Goal: Task Accomplishment & Management: Complete application form

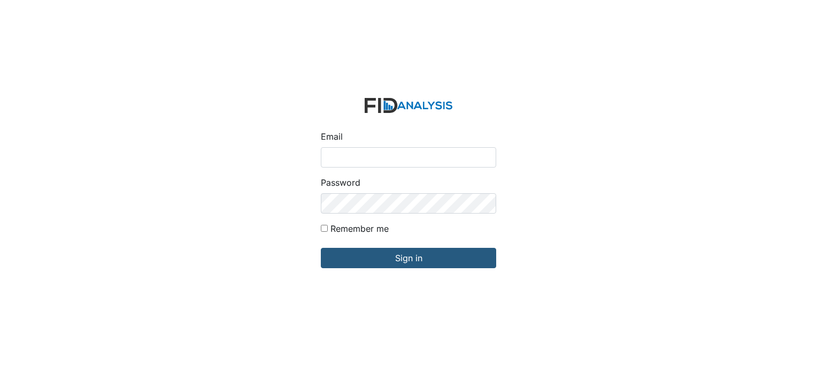
click at [356, 156] on input "Email" at bounding box center [408, 157] width 175 height 20
type input "[EMAIL_ADDRESS][DOMAIN_NAME]"
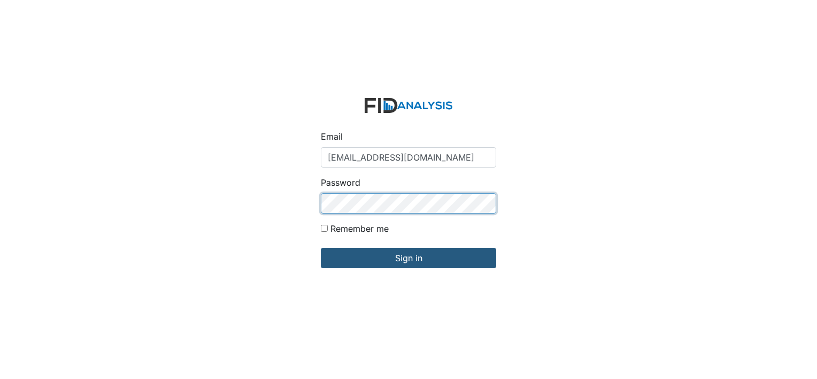
click at [321, 248] on input "Sign in" at bounding box center [408, 258] width 175 height 20
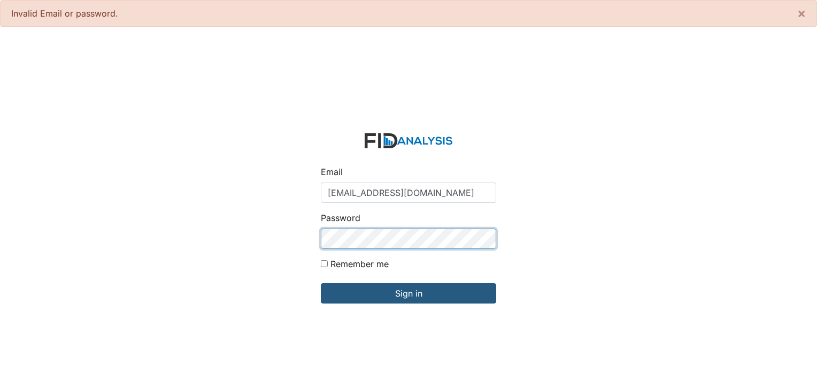
click at [321, 283] on input "Sign in" at bounding box center [408, 293] width 175 height 20
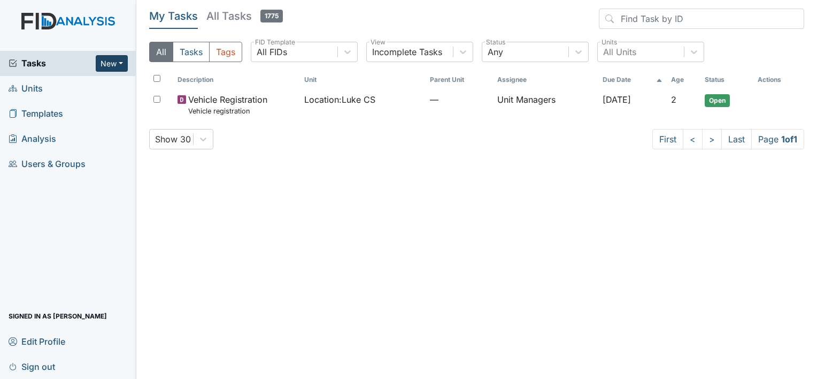
click at [124, 64] on button "New" at bounding box center [112, 63] width 32 height 17
click at [101, 83] on link "Form" at bounding box center [84, 85] width 84 height 17
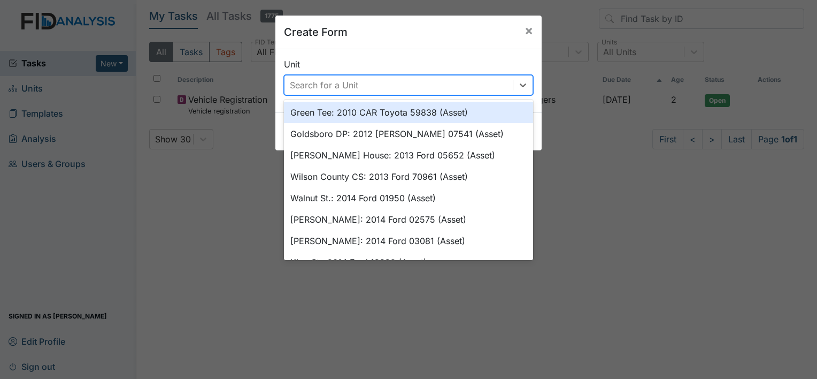
click at [327, 87] on div "Search for a Unit" at bounding box center [324, 85] width 68 height 13
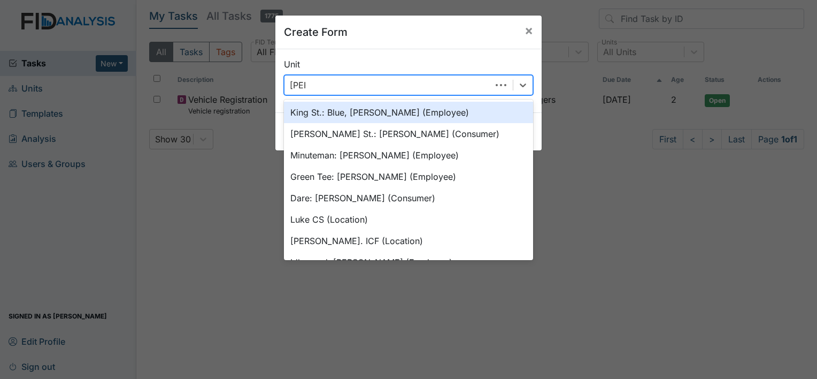
type input "Luke"
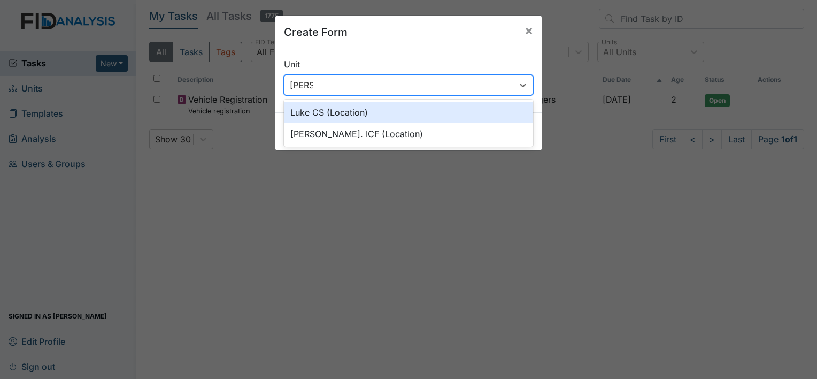
click at [328, 109] on div "Luke CS (Location)" at bounding box center [408, 112] width 249 height 21
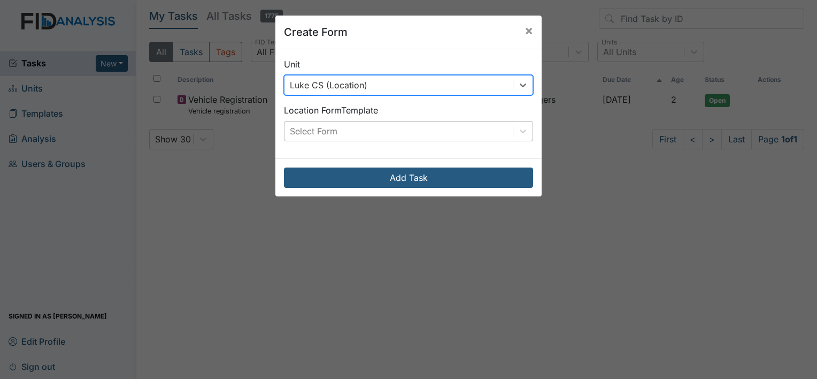
click at [319, 123] on div "Select Form" at bounding box center [398, 130] width 228 height 19
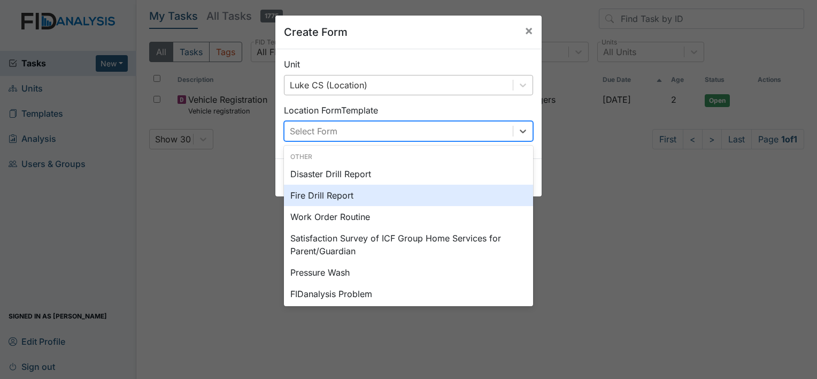
click at [323, 195] on div "Fire Drill Report" at bounding box center [408, 194] width 249 height 21
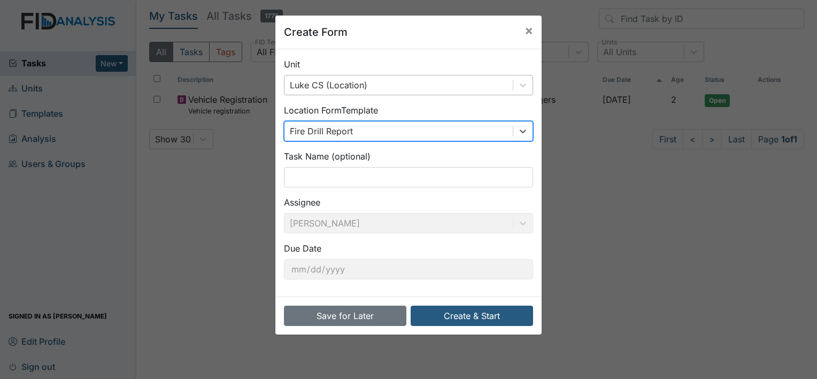
click at [322, 129] on div "Fire Drill Report" at bounding box center [321, 131] width 63 height 13
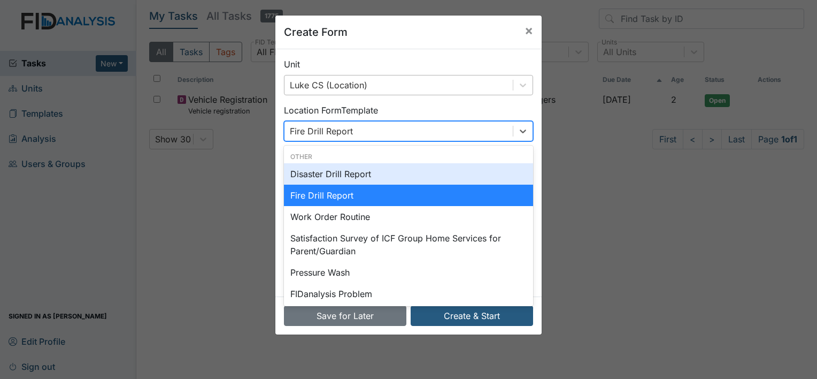
click at [329, 171] on div "Disaster Drill Report" at bounding box center [408, 173] width 249 height 21
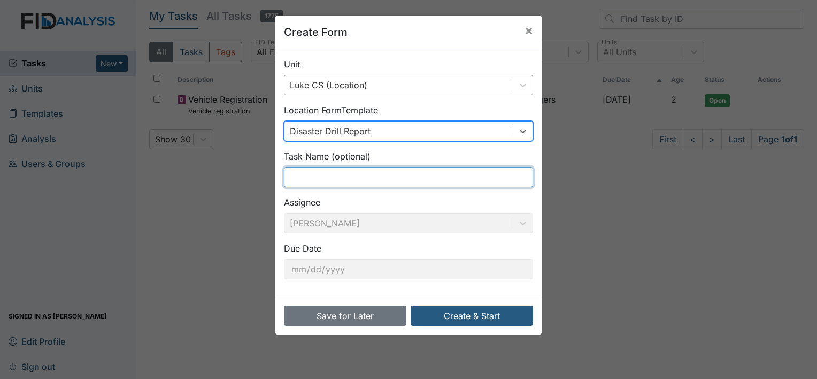
click at [312, 171] on input "text" at bounding box center [408, 177] width 249 height 20
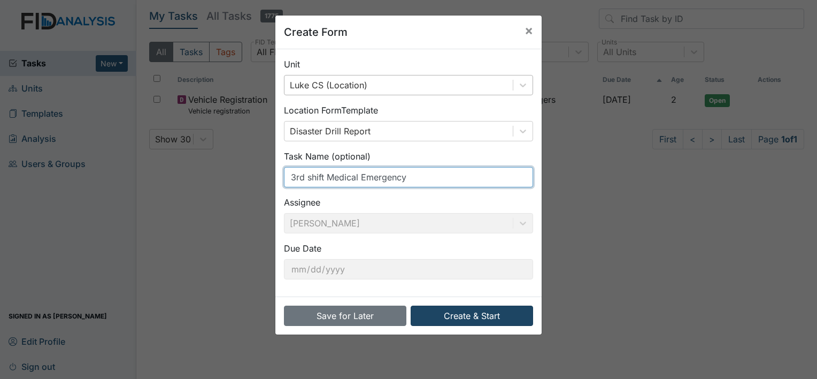
type input "3rd shift Medical Emergency"
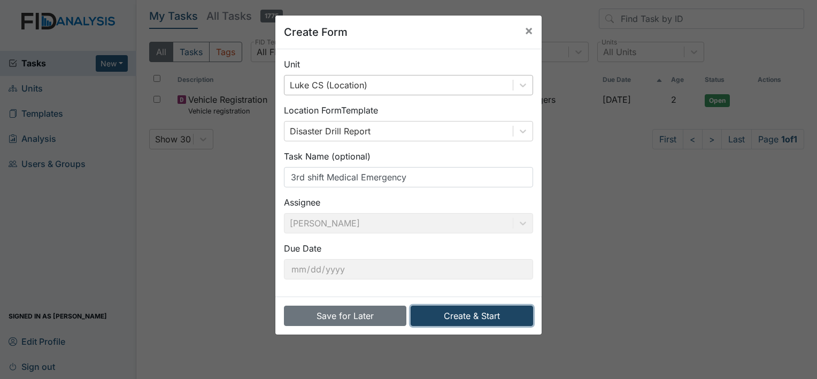
click at [477, 318] on button "Create & Start" at bounding box center [472, 315] width 122 height 20
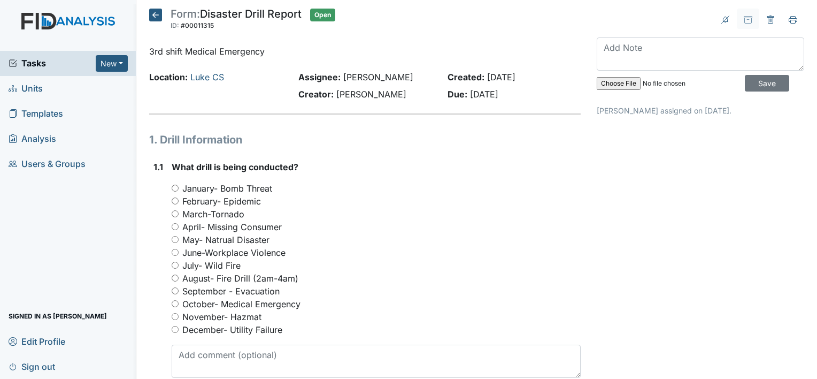
click at [173, 306] on input "October- Medical Emergency" at bounding box center [175, 303] width 7 height 7
radio input "true"
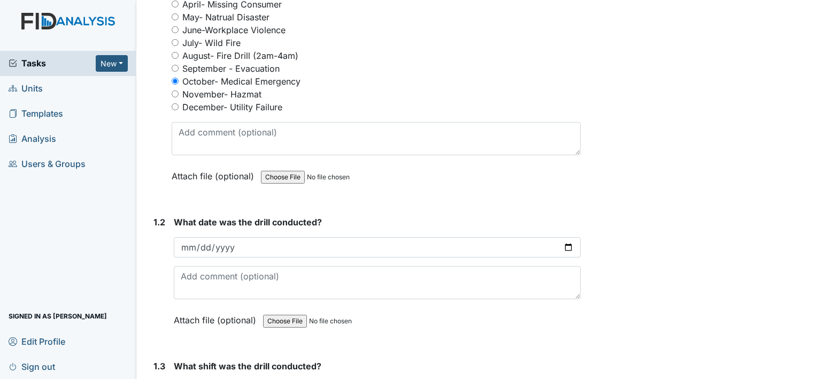
scroll to position [267, 0]
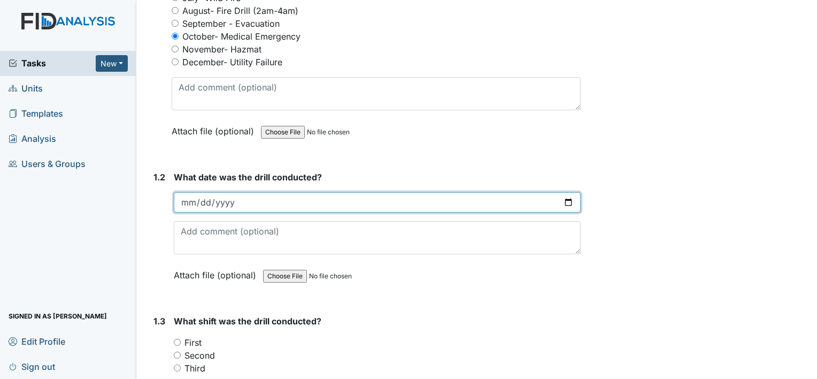
click at [213, 205] on input "date" at bounding box center [377, 202] width 407 height 20
type input "2025-10-03"
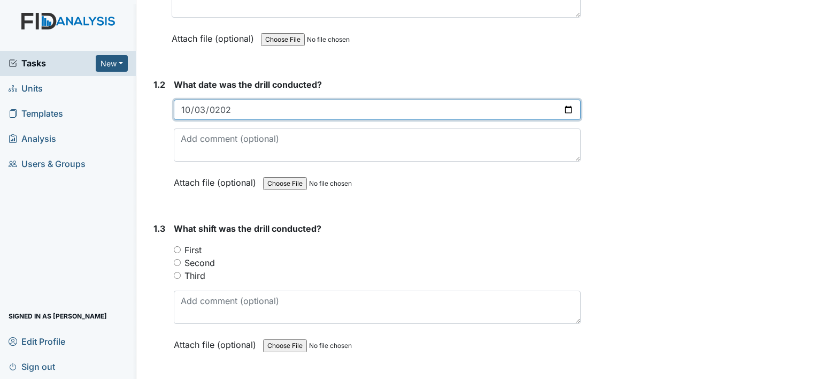
scroll to position [374, 0]
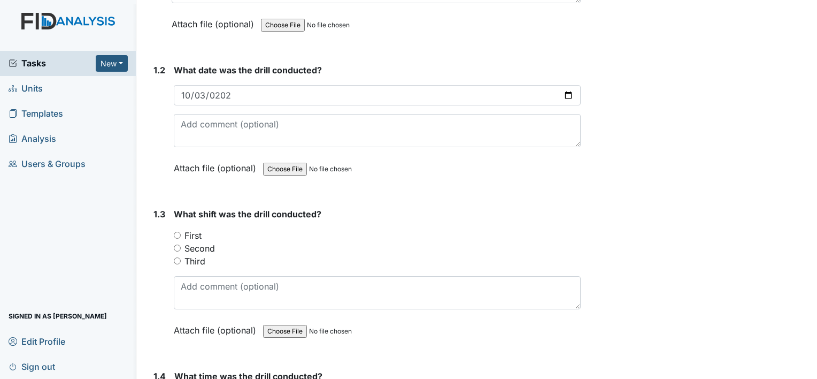
click at [179, 260] on input "Third" at bounding box center [177, 260] width 7 height 7
radio input "true"
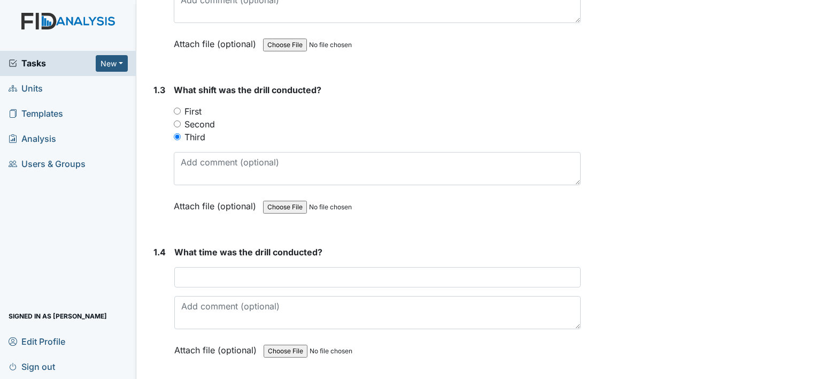
scroll to position [535, 0]
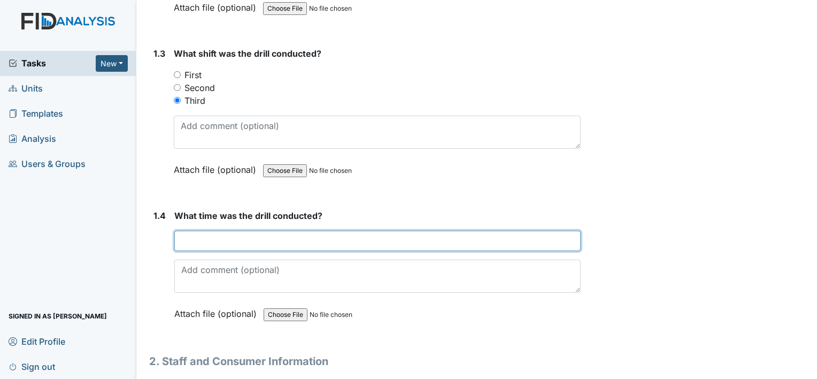
click at [195, 238] on input "text" at bounding box center [377, 240] width 406 height 20
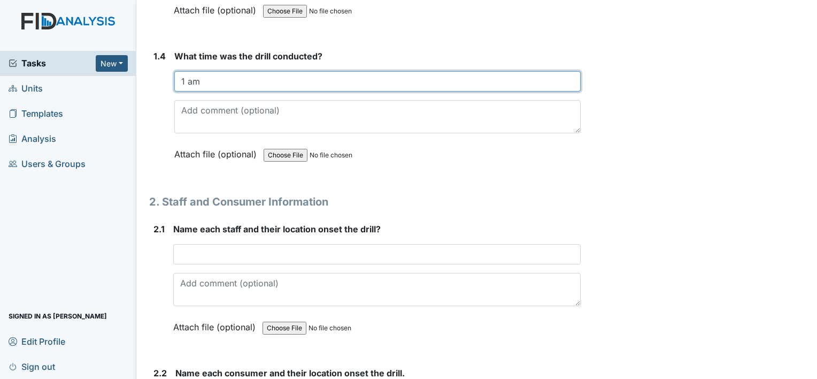
scroll to position [695, 0]
type input "1 am"
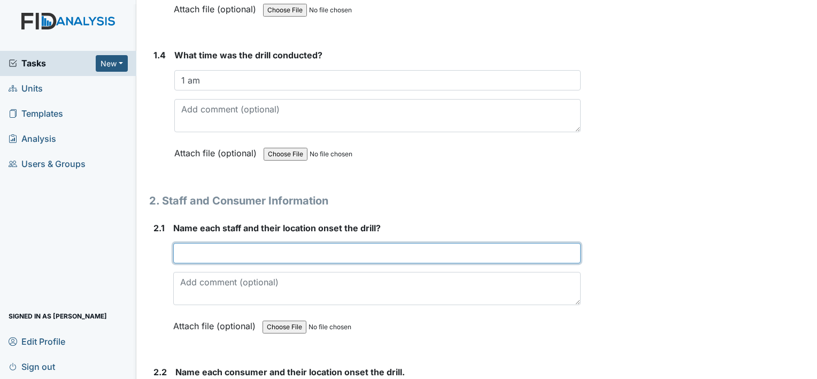
click at [196, 250] on input "text" at bounding box center [376, 253] width 407 height 20
type input "Robert Freshwater hallway"
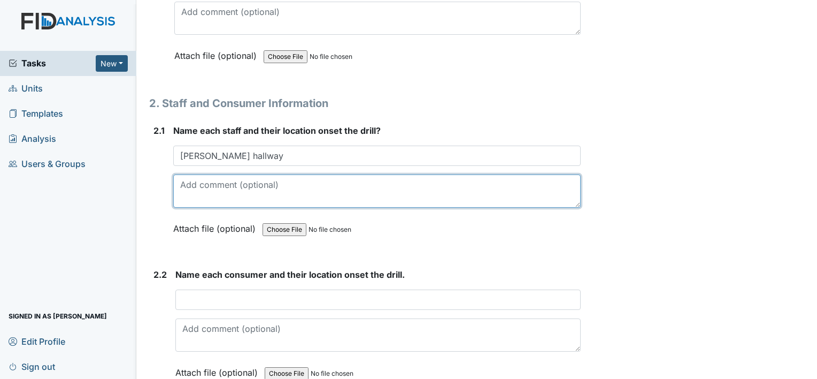
scroll to position [802, 0]
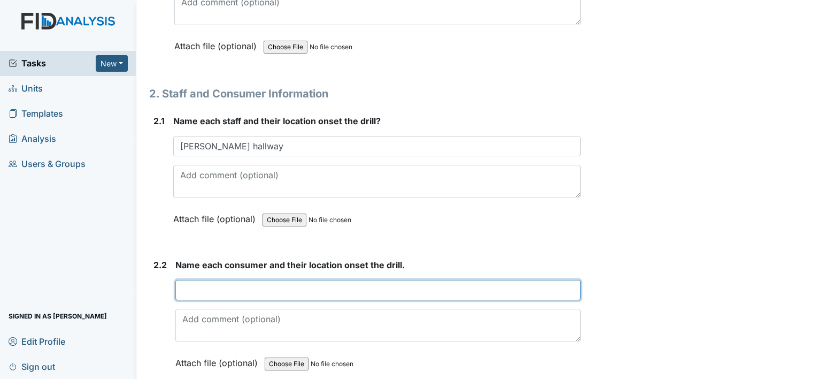
click at [191, 282] on input "text" at bounding box center [377, 290] width 405 height 20
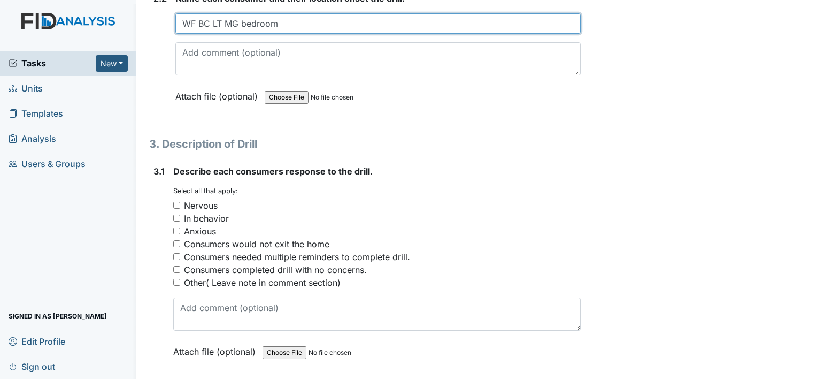
scroll to position [1069, 0]
type input "WF BC LT MG bedroom"
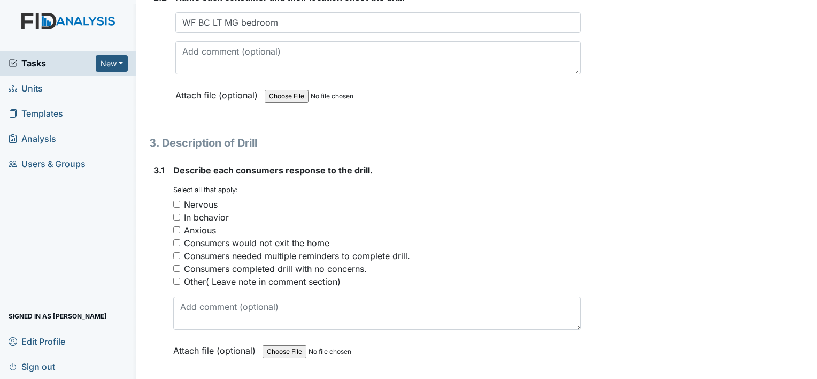
click at [175, 266] on input "Consumers completed drill with no concerns." at bounding box center [176, 268] width 7 height 7
checkbox input "true"
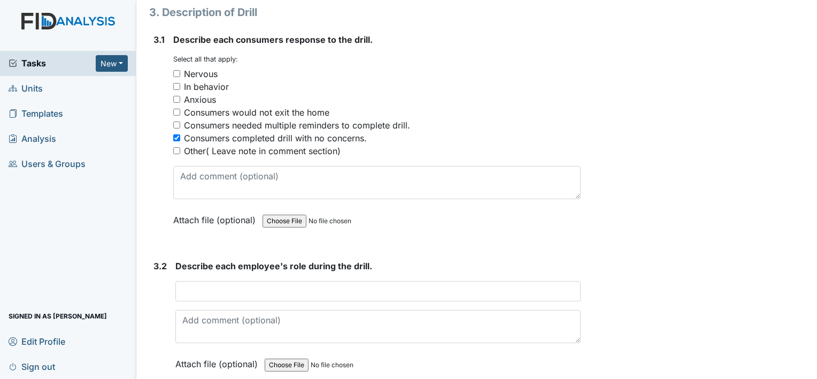
scroll to position [1230, 0]
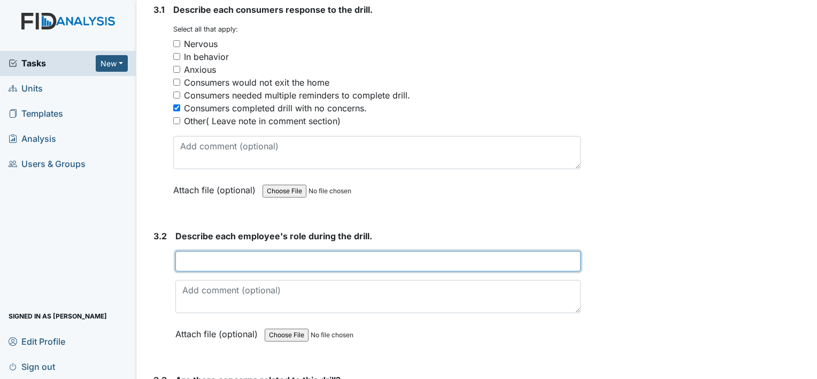
click at [184, 261] on input "text" at bounding box center [377, 261] width 405 height 20
click at [400, 259] on input "Explaining to the guy's different medical situations" at bounding box center [377, 261] width 405 height 20
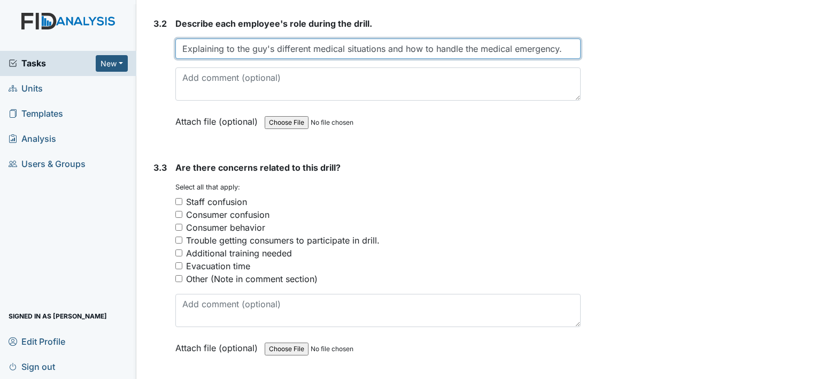
scroll to position [1443, 0]
type input "Explaining to the guy's different medical situations and how to handle the medi…"
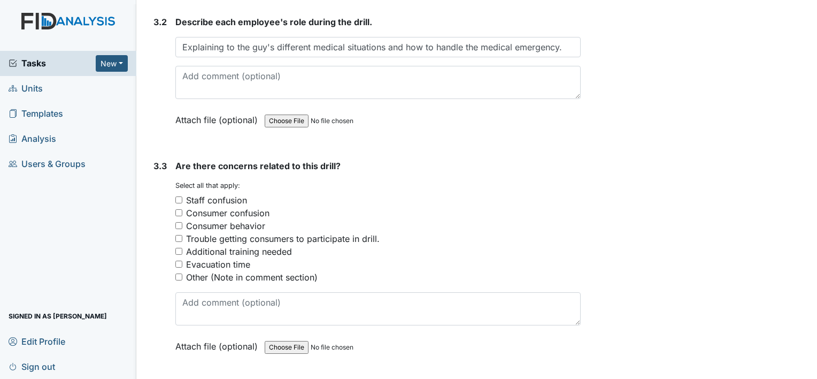
click at [177, 274] on input "Other (Note in comment section)" at bounding box center [178, 276] width 7 height 7
checkbox input "true"
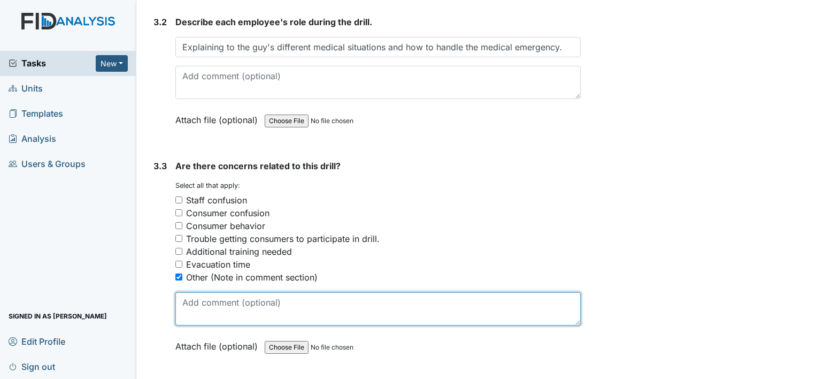
click at [193, 302] on textarea at bounding box center [377, 308] width 405 height 33
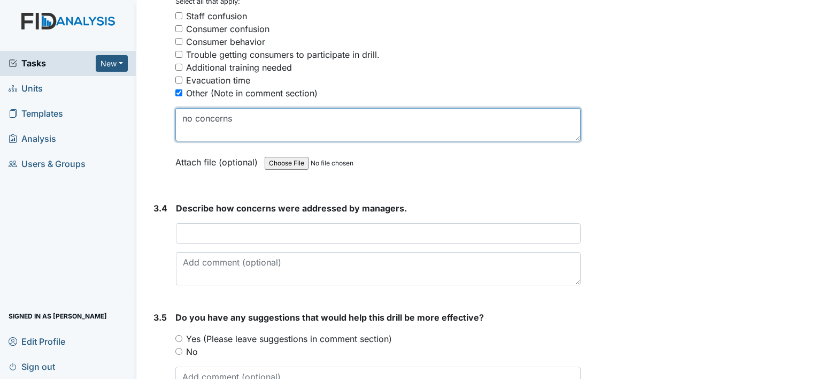
scroll to position [1657, 0]
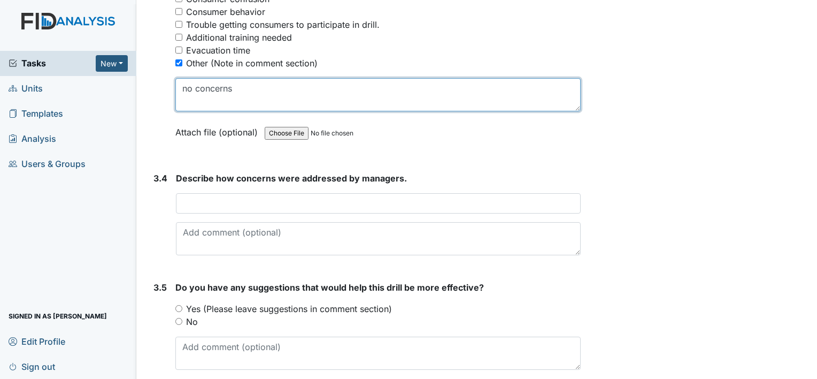
type textarea "no concerns"
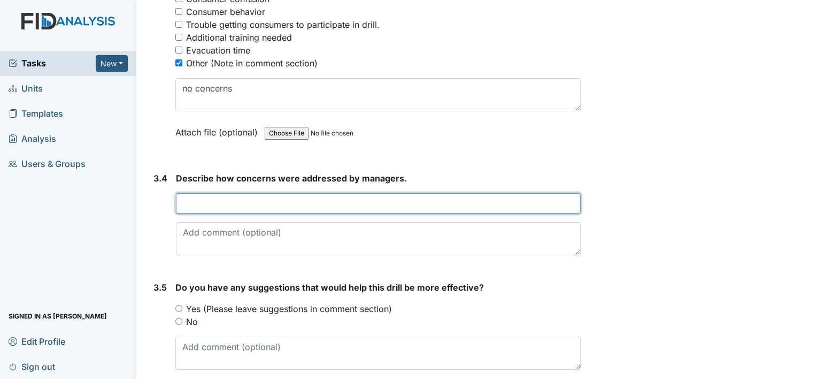
click at [223, 194] on input "text" at bounding box center [378, 203] width 405 height 20
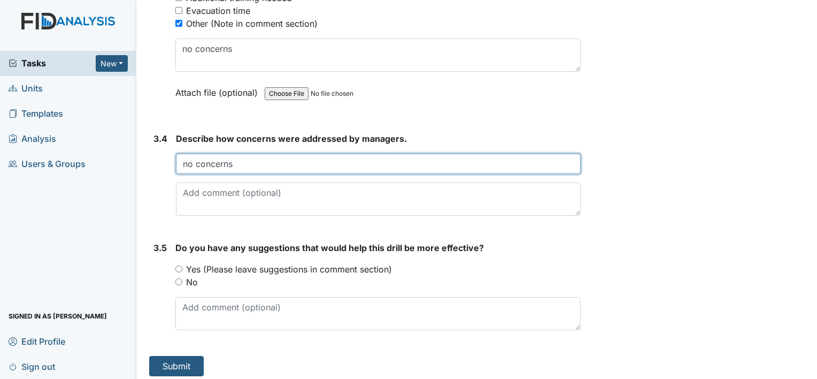
type input "no concerns"
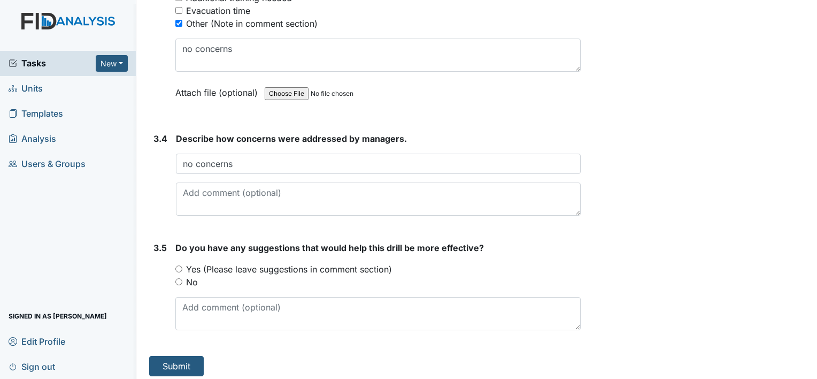
click at [177, 278] on input "No" at bounding box center [178, 281] width 7 height 7
radio input "true"
click at [177, 357] on button "Submit" at bounding box center [176, 366] width 55 height 20
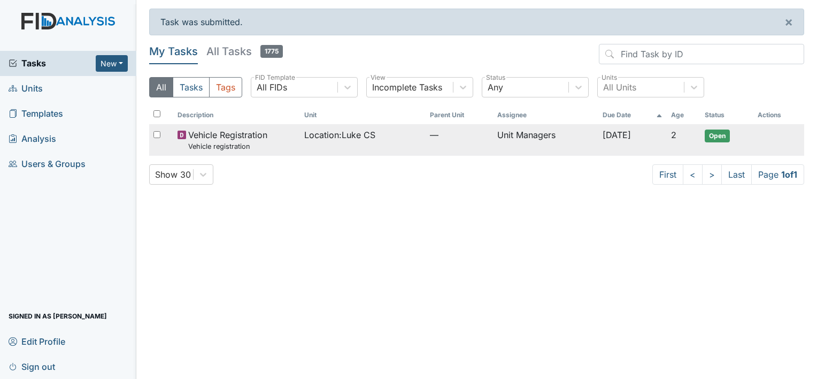
click at [716, 135] on span "Open" at bounding box center [717, 135] width 25 height 13
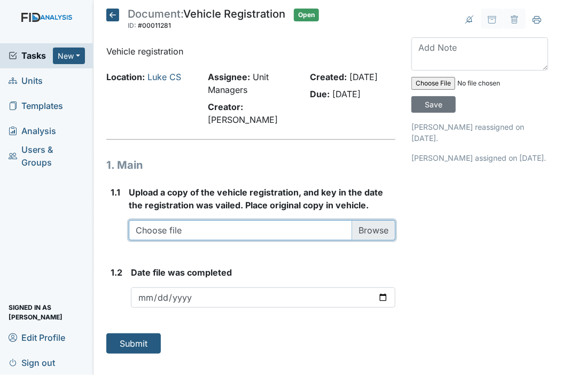
click at [379, 220] on input "file" at bounding box center [262, 230] width 267 height 20
type input "C:\fakepath\Scan.pdf"
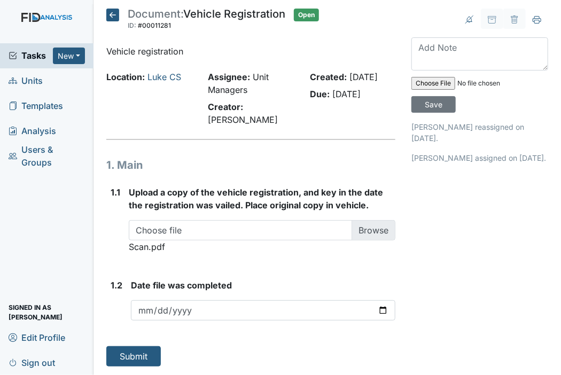
click at [152, 242] on span "Scan.pdf" at bounding box center [147, 247] width 36 height 11
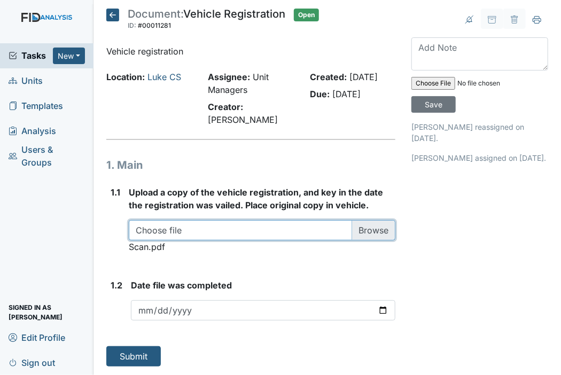
click at [370, 220] on input "file" at bounding box center [262, 230] width 267 height 20
click at [156, 220] on input "file" at bounding box center [262, 230] width 267 height 20
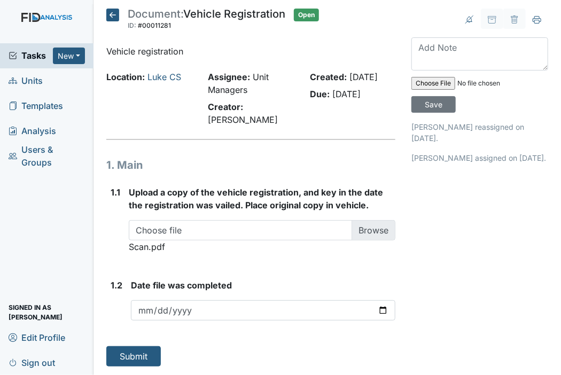
click at [141, 242] on span "Scan.pdf" at bounding box center [147, 247] width 36 height 11
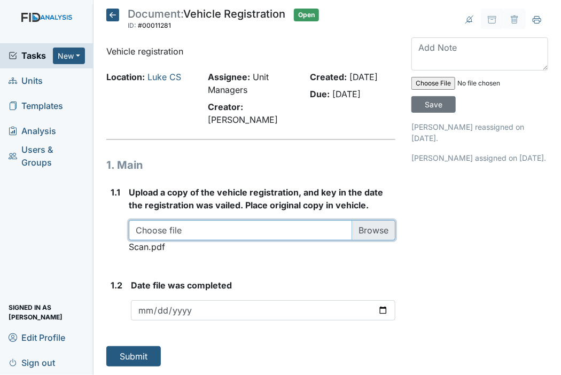
click at [156, 220] on input "file" at bounding box center [262, 230] width 267 height 20
click at [385, 220] on input "file" at bounding box center [262, 230] width 267 height 20
type input "C:\fakepath\Scan.pdf"
click at [159, 220] on input "file" at bounding box center [262, 230] width 267 height 20
click at [369, 220] on input "file" at bounding box center [262, 230] width 267 height 20
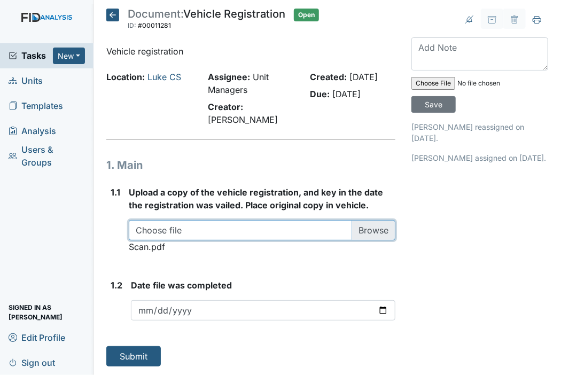
type input "C:\fakepath\Scan.pdf"
click at [227, 220] on input "file" at bounding box center [262, 230] width 267 height 20
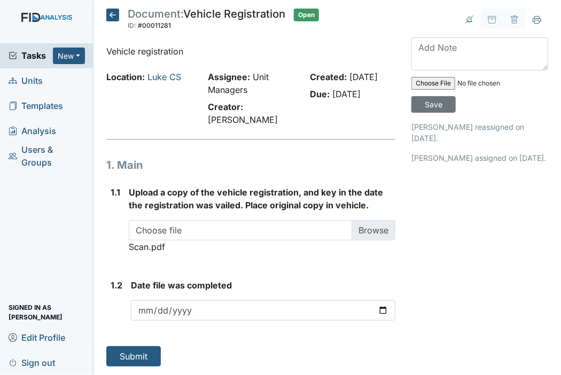
click at [140, 242] on span "Scan.pdf" at bounding box center [147, 247] width 36 height 11
click at [142, 242] on span "Scan.pdf" at bounding box center [147, 247] width 36 height 11
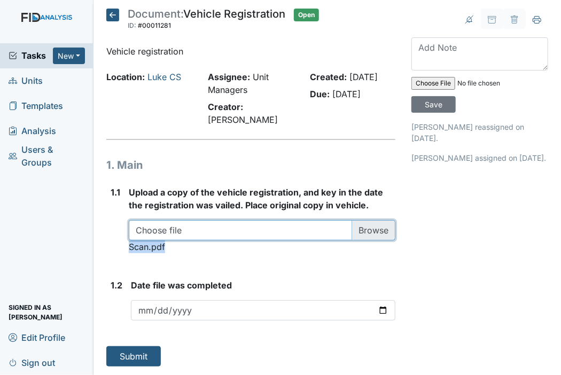
click at [155, 220] on input "file" at bounding box center [262, 230] width 267 height 20
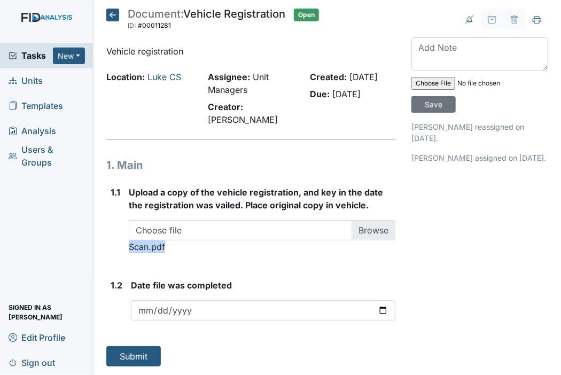
click at [143, 242] on span "Scan.pdf" at bounding box center [147, 247] width 36 height 11
click at [146, 242] on span "Scan.pdf" at bounding box center [147, 247] width 36 height 11
drag, startPoint x: 146, startPoint y: 234, endPoint x: 177, endPoint y: 233, distance: 31.6
click at [177, 233] on div "Choose file Scan.pdf You can upload .pdf, .txt, .jpg, .jpeg, .png, .csv, .xls, …" at bounding box center [262, 236] width 267 height 33
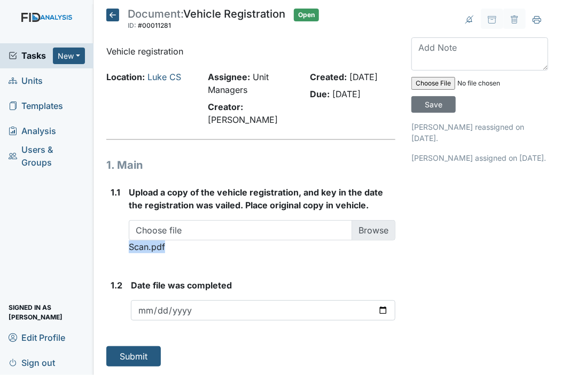
drag, startPoint x: 164, startPoint y: 234, endPoint x: 128, endPoint y: 238, distance: 36.1
click at [129, 242] on span "Scan.pdf" at bounding box center [147, 247] width 36 height 11
drag, startPoint x: 128, startPoint y: 238, endPoint x: 152, endPoint y: 235, distance: 24.3
click at [152, 242] on span "Scan.pdf" at bounding box center [147, 247] width 36 height 11
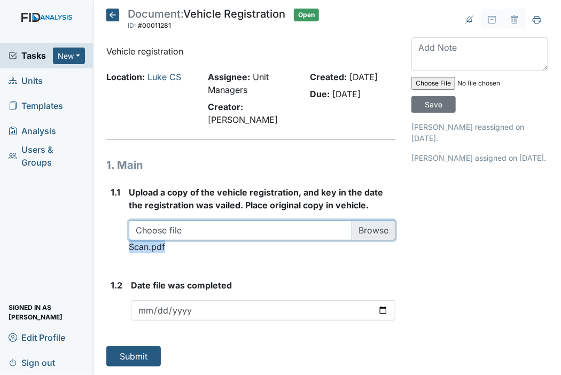
click at [364, 220] on input "file" at bounding box center [262, 230] width 267 height 20
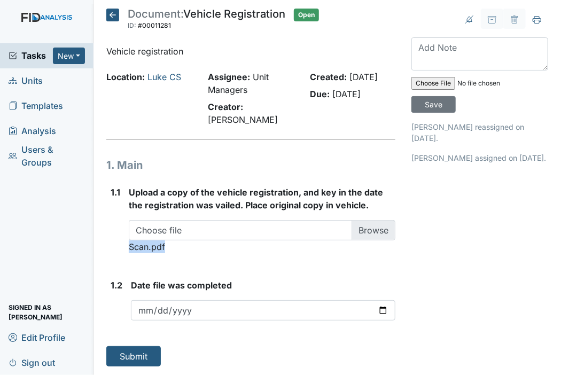
click at [429, 82] on input "file" at bounding box center [484, 84] width 145 height 26
type input "C:\fakepath\Scan.pdf"
click at [145, 242] on span "Scan.pdf" at bounding box center [147, 247] width 36 height 11
click at [147, 242] on span "Scan.pdf" at bounding box center [147, 247] width 36 height 11
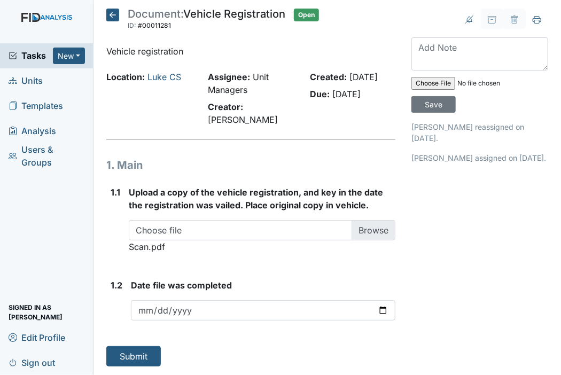
drag, startPoint x: 147, startPoint y: 236, endPoint x: 201, endPoint y: 246, distance: 55.0
click at [200, 246] on form "Upload a copy of the vehicle registration, and key in the date the registration…" at bounding box center [262, 224] width 267 height 76
click at [310, 15] on span "Open" at bounding box center [306, 15] width 25 height 13
click at [468, 81] on input "file" at bounding box center [484, 84] width 145 height 26
click at [469, 82] on input "file" at bounding box center [484, 84] width 145 height 26
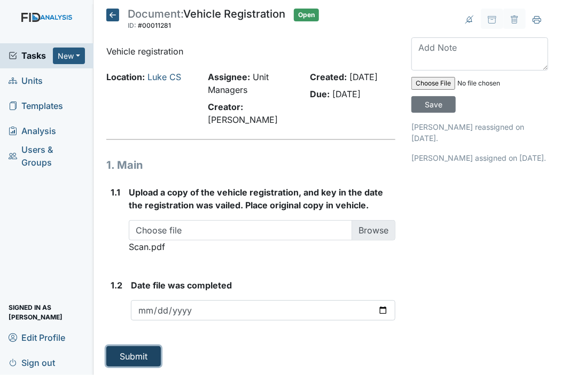
click at [124, 346] on button "Submit" at bounding box center [133, 356] width 55 height 20
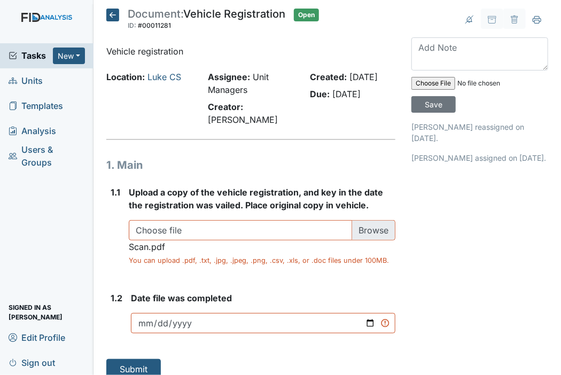
click at [161, 256] on div "You can upload .pdf, .txt, .jpg, .jpeg, .png, .csv, .xls, or .doc files under 1…" at bounding box center [262, 261] width 267 height 10
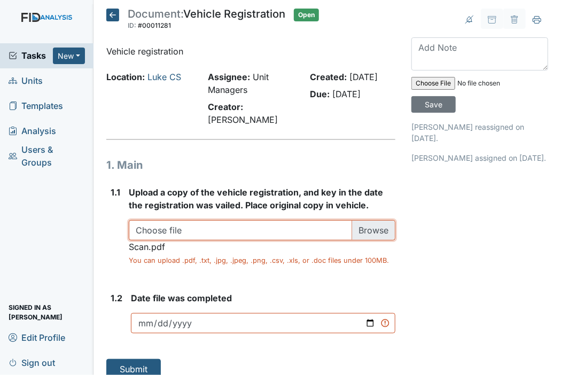
click at [179, 220] on input "file" at bounding box center [262, 230] width 267 height 20
click at [145, 220] on input "file" at bounding box center [262, 230] width 267 height 20
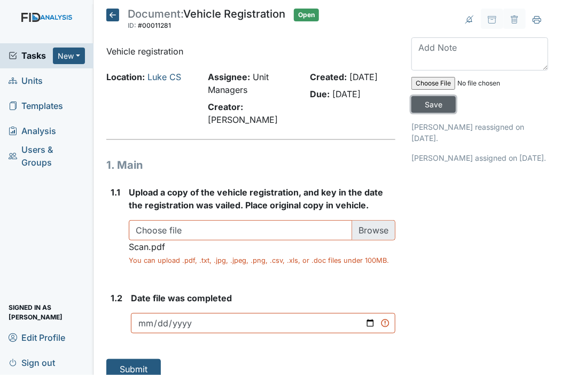
click at [437, 102] on input "Save" at bounding box center [434, 104] width 44 height 17
click at [146, 360] on button "Submit" at bounding box center [133, 369] width 55 height 20
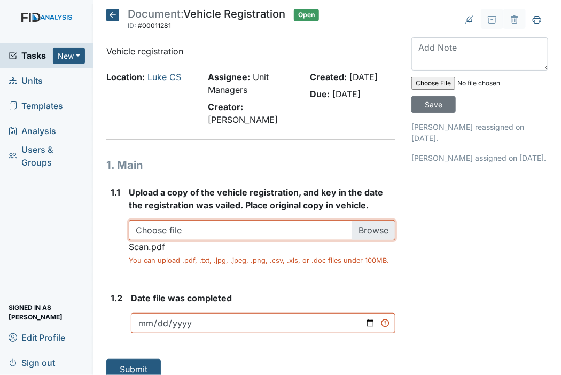
click at [203, 221] on input "file" at bounding box center [262, 230] width 267 height 20
type input "C:\fakepath\Scan.pdf"
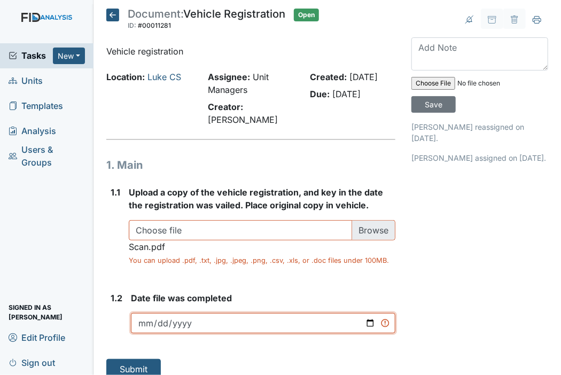
click at [201, 313] on input "date" at bounding box center [263, 323] width 265 height 20
click at [145, 313] on input "date" at bounding box center [263, 323] width 265 height 20
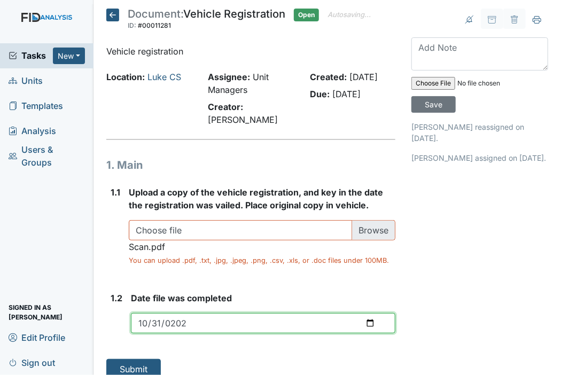
type input "2025-10-31"
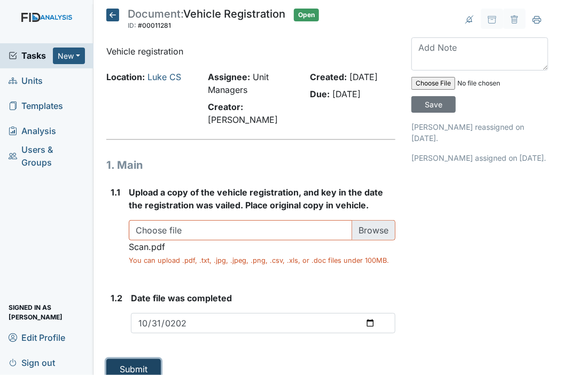
click at [134, 359] on button "Submit" at bounding box center [133, 369] width 55 height 20
